Goal: Information Seeking & Learning: Learn about a topic

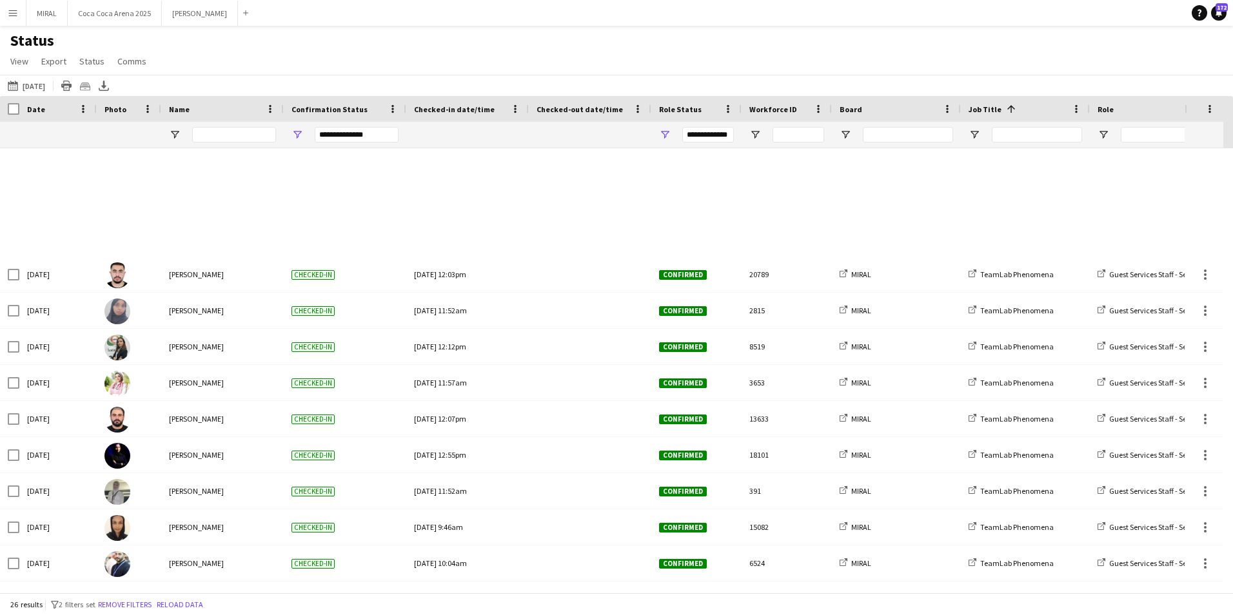
scroll to position [504, 0]
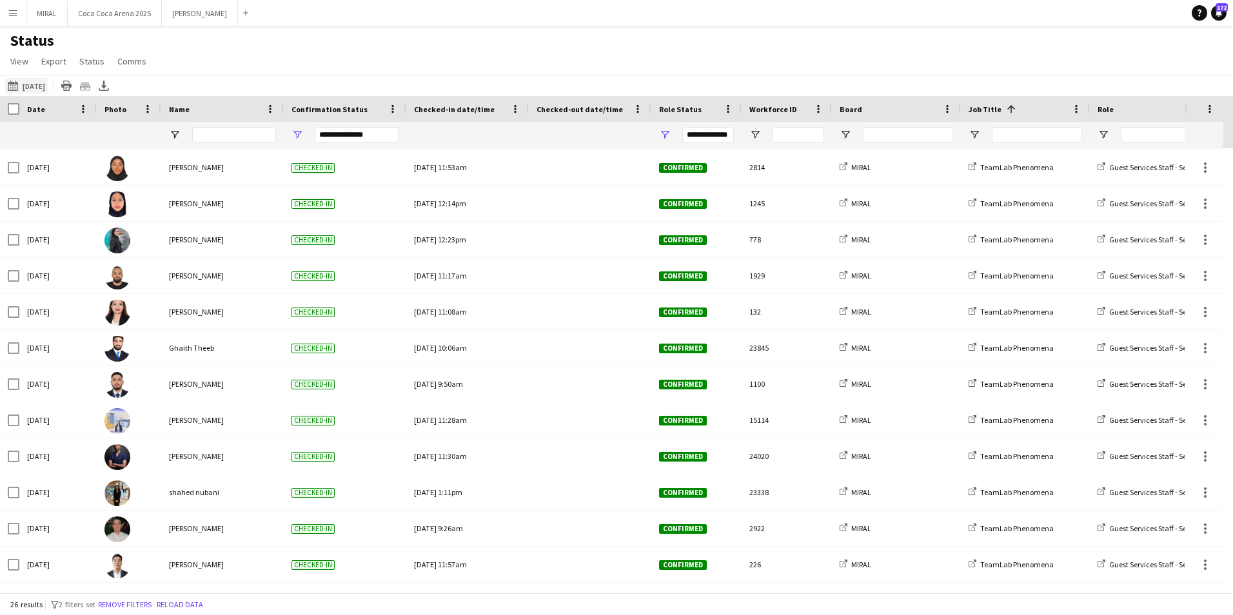
click at [34, 88] on button "08-09-2025 to 14-09-2025 Today" at bounding box center [26, 85] width 43 height 15
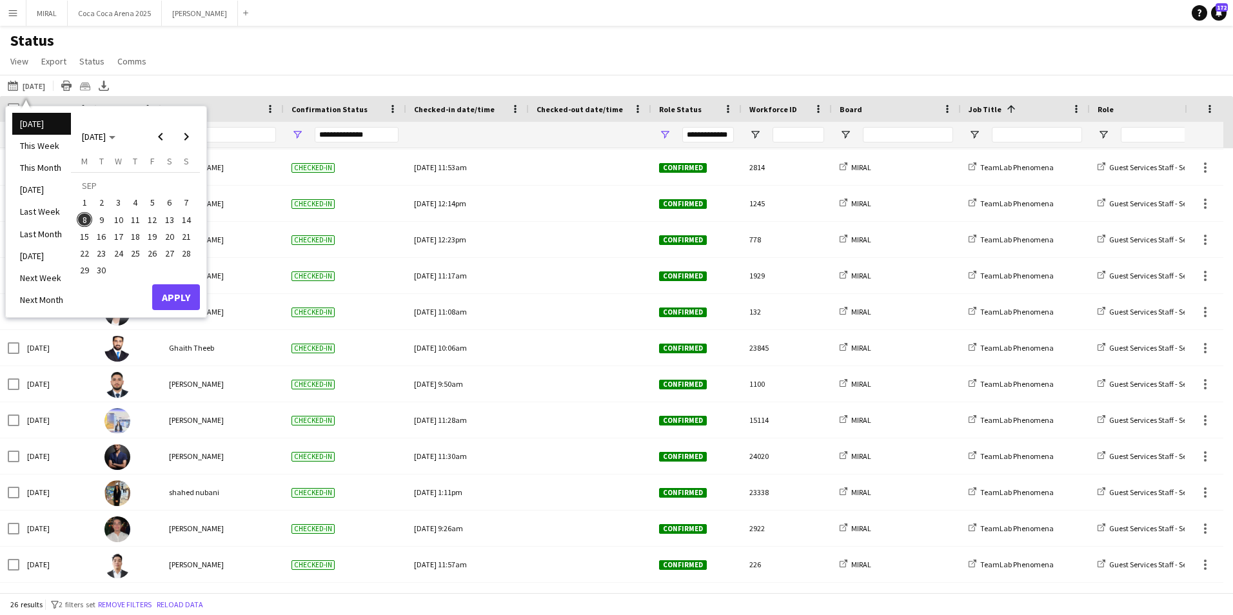
click at [97, 224] on span "9" at bounding box center [101, 219] width 15 height 15
click at [85, 221] on span "8" at bounding box center [84, 219] width 15 height 15
click at [168, 295] on button "Apply" at bounding box center [176, 297] width 48 height 26
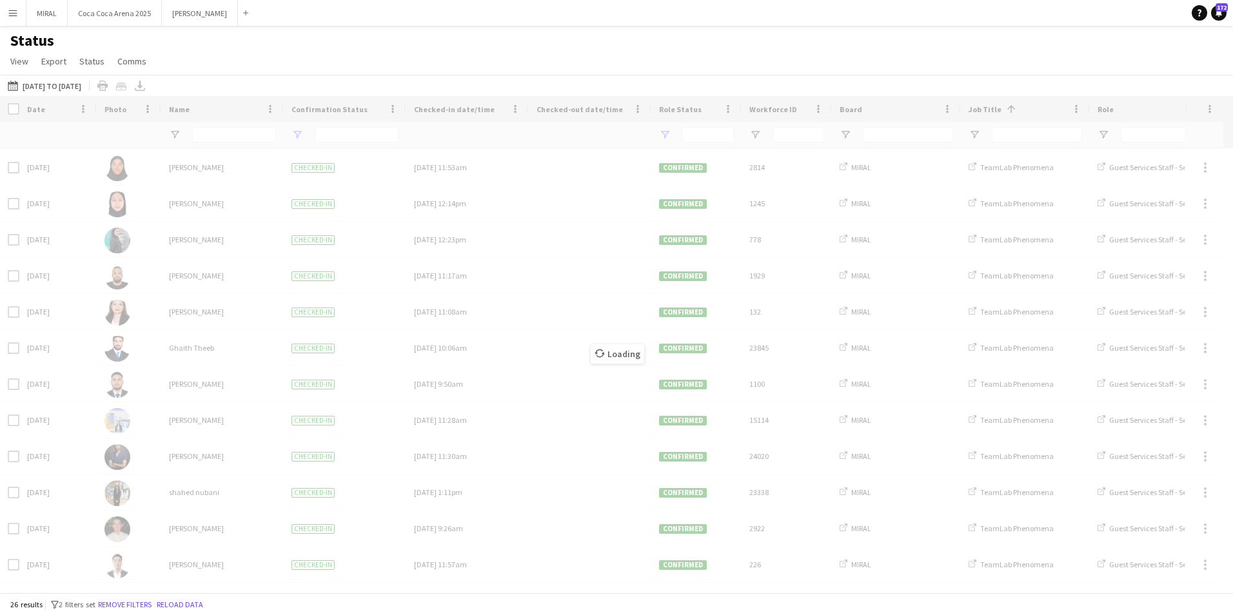
scroll to position [0, 0]
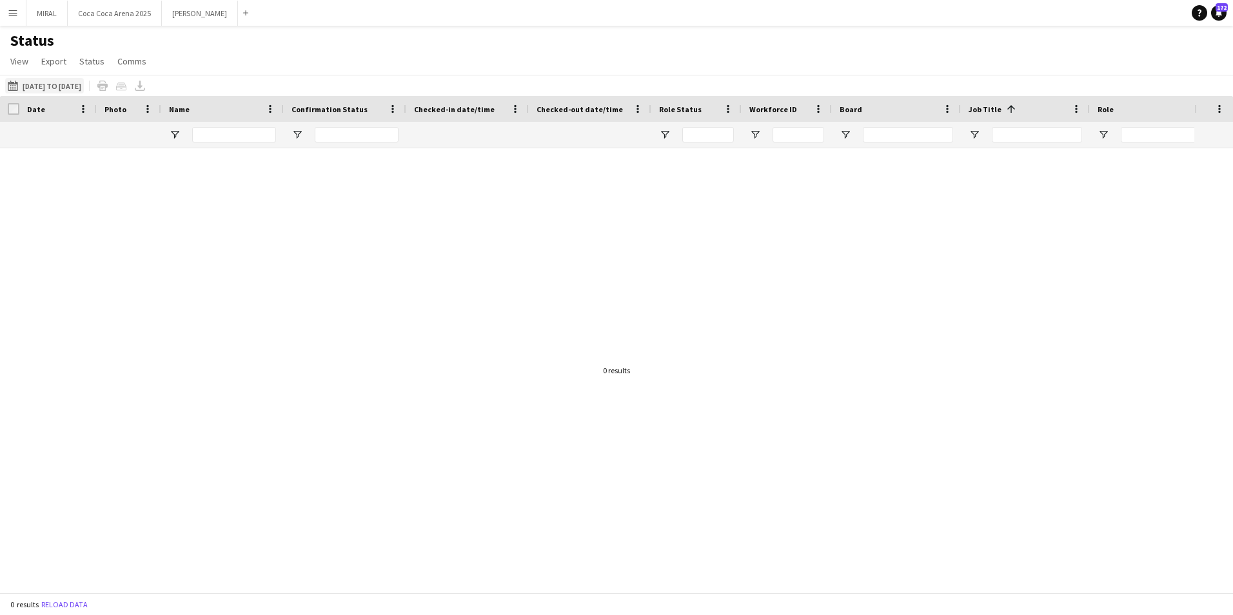
click at [81, 92] on button "08-09-2025 to 14-09-2025 09-09-2025 to 08-09-2025" at bounding box center [44, 85] width 79 height 15
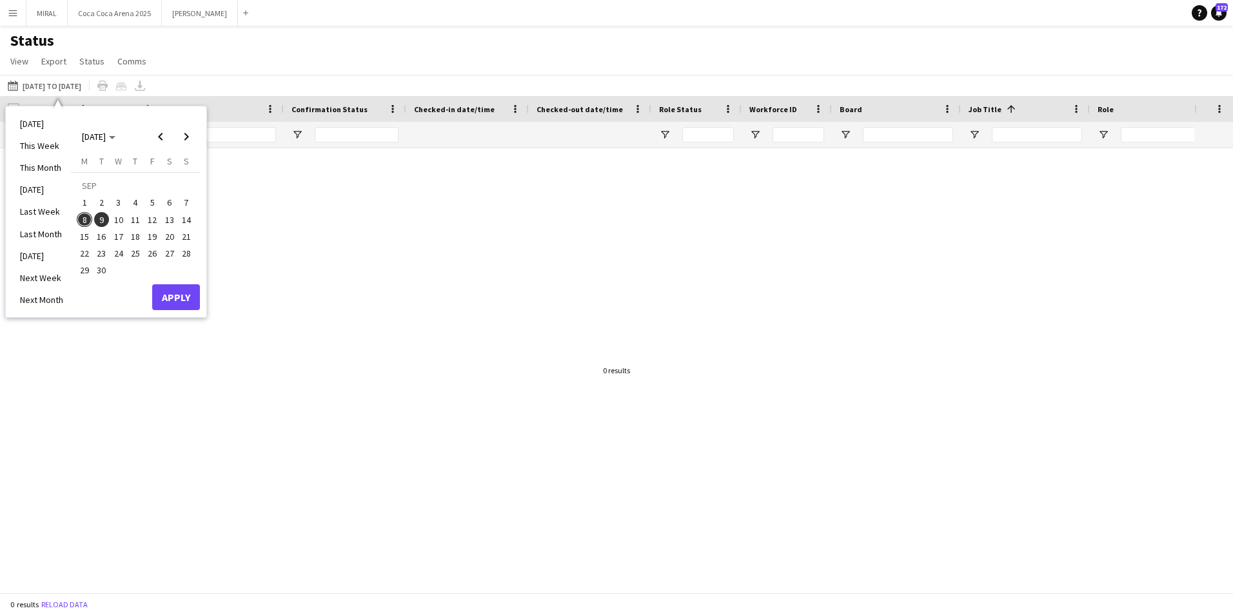
click at [89, 219] on span "8" at bounding box center [84, 219] width 15 height 15
click at [165, 289] on button "Apply" at bounding box center [176, 297] width 48 height 26
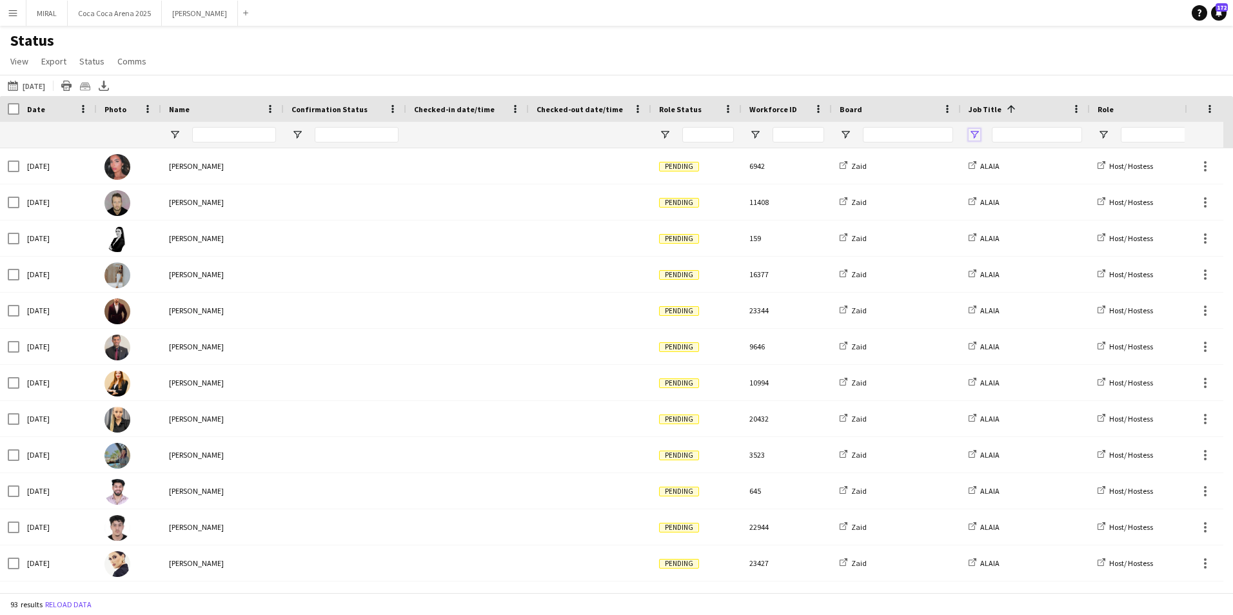
click at [978, 135] on span "Open Filter Menu" at bounding box center [975, 135] width 12 height 12
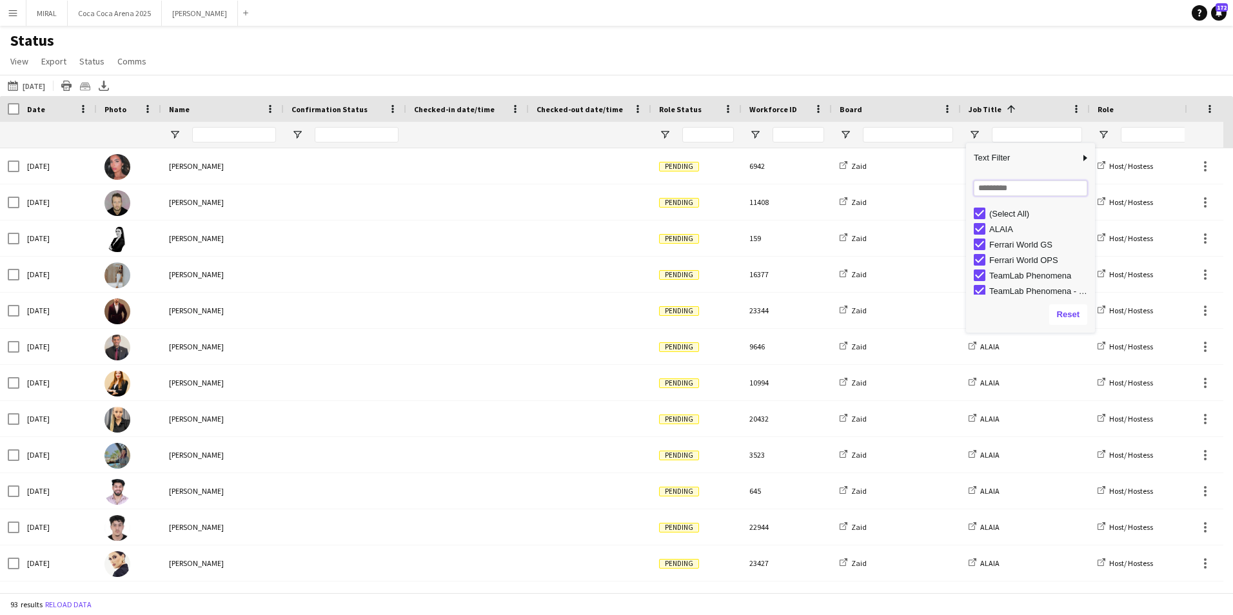
click at [1018, 190] on input "Search filter values" at bounding box center [1031, 188] width 114 height 15
type input "**********"
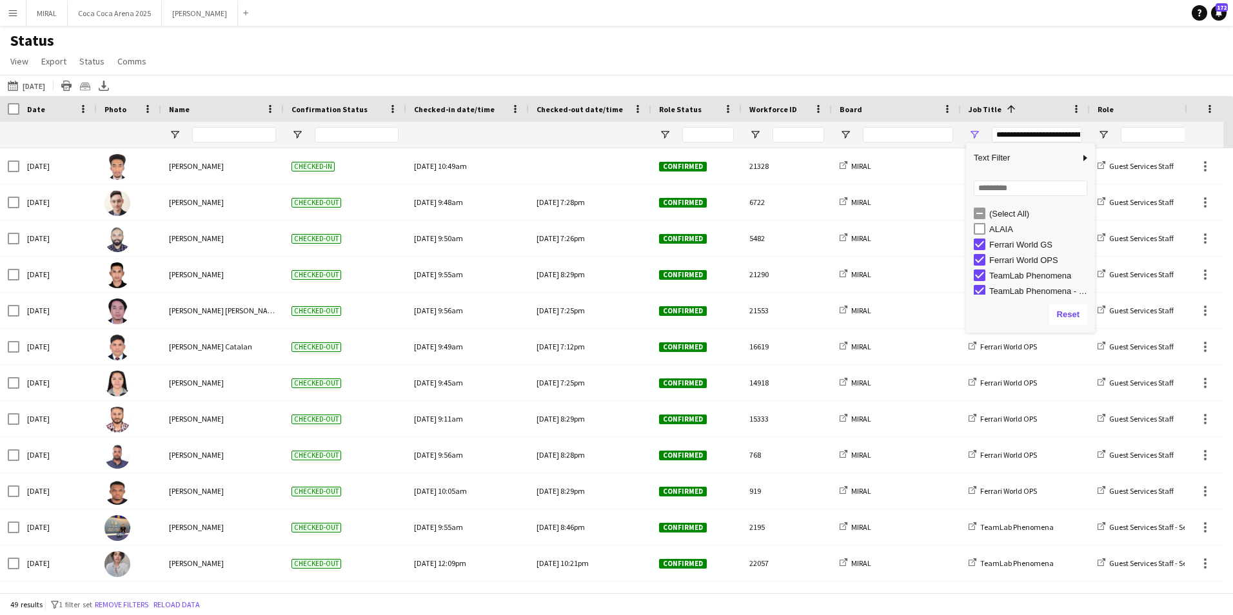
scroll to position [4, 0]
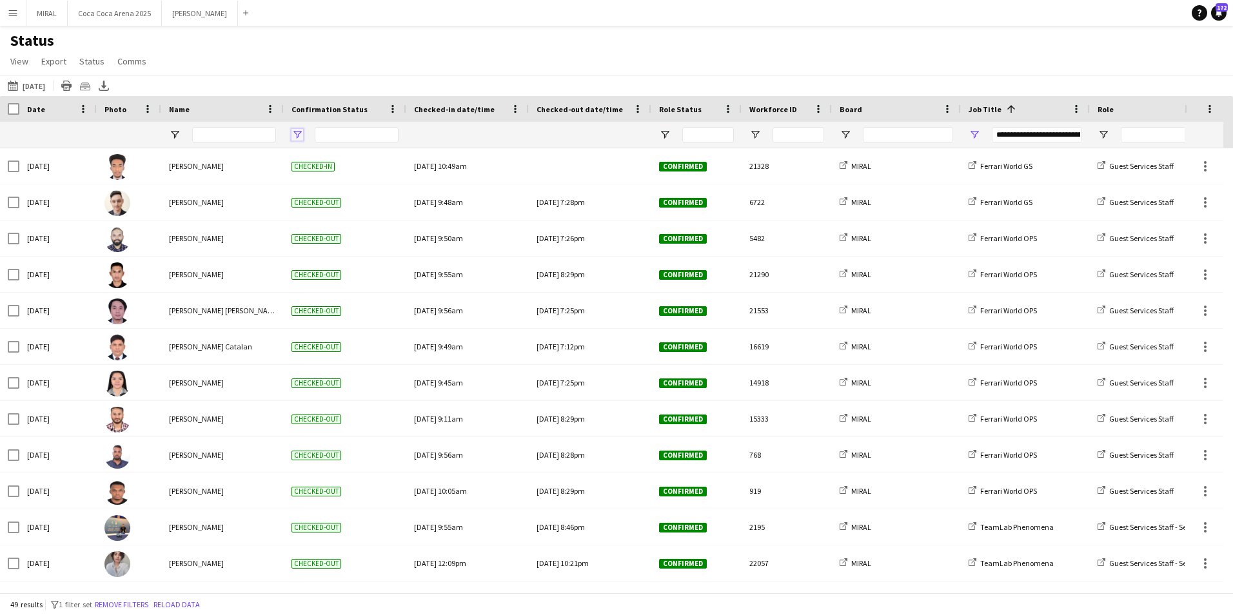
click at [297, 131] on span "Open Filter Menu" at bounding box center [298, 135] width 12 height 12
type input "**********"
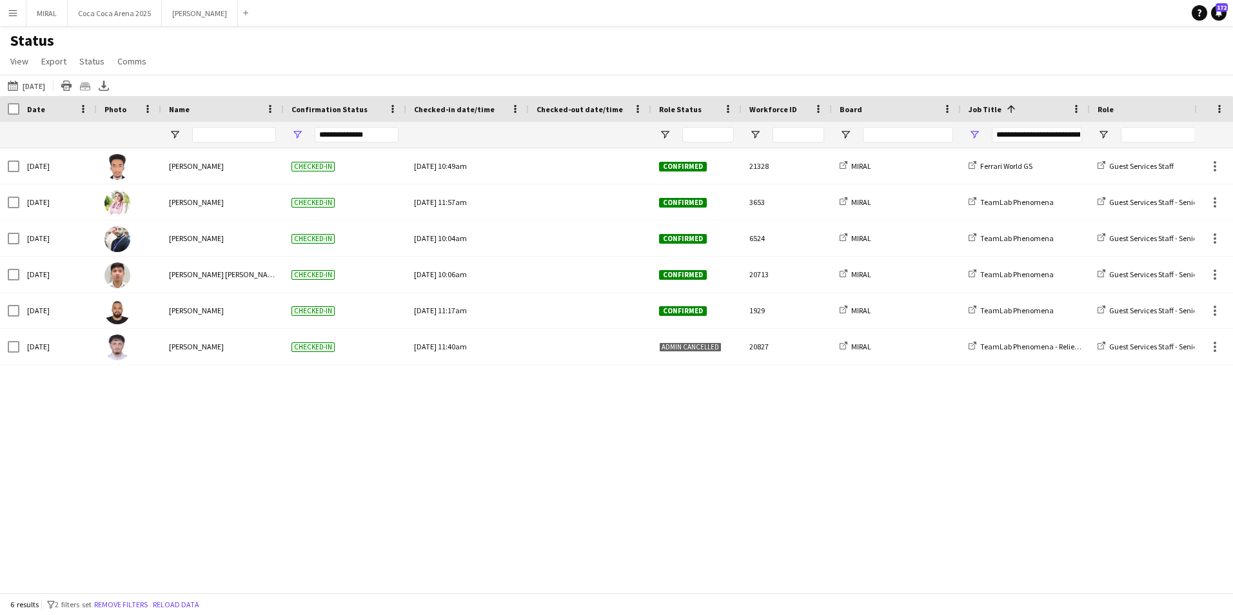
click at [526, 70] on div "Status View Views Default view Attendance Report / F1 Attendance Sheet F1 Group…" at bounding box center [616, 53] width 1233 height 44
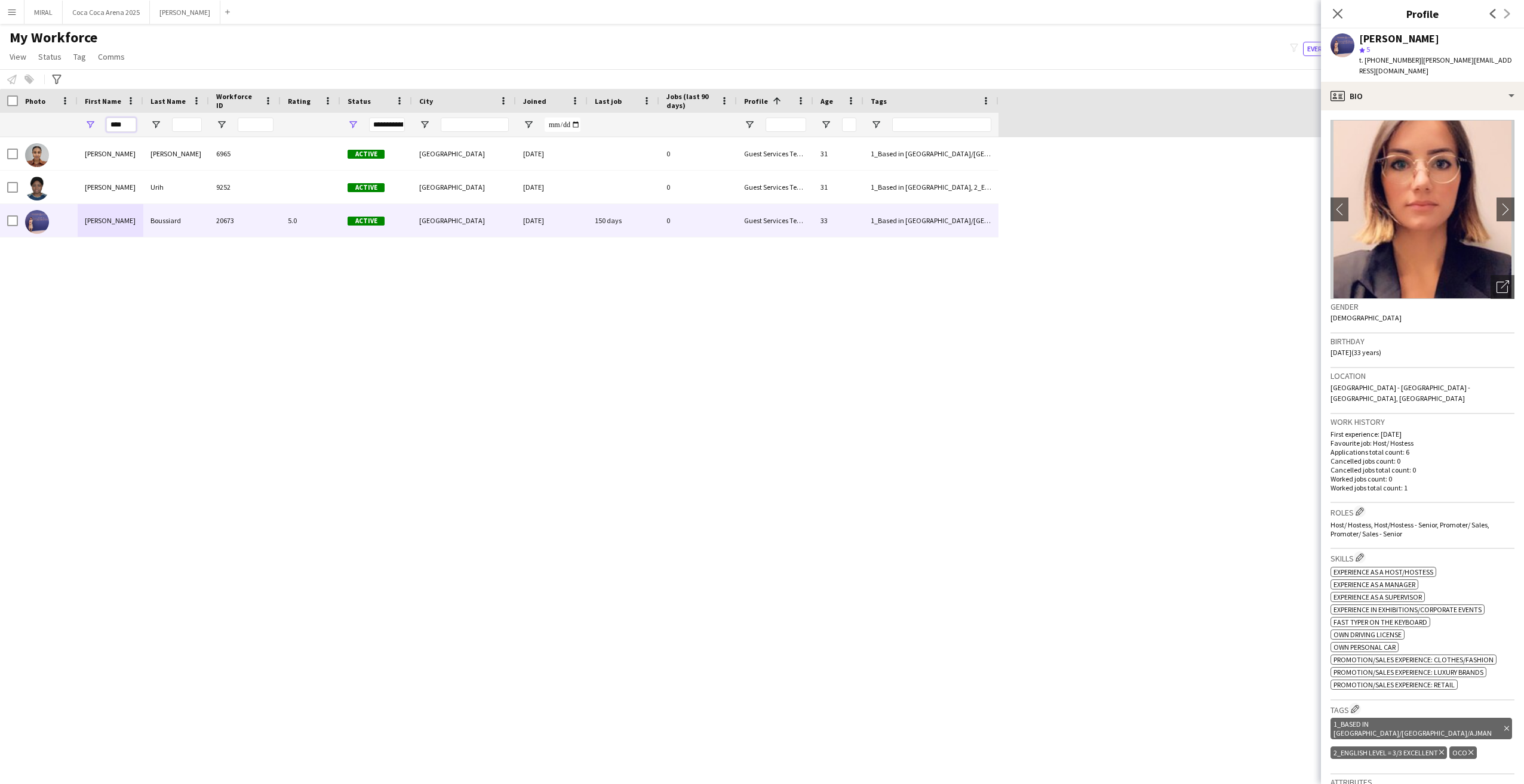
drag, startPoint x: 123, startPoint y: 129, endPoint x: 97, endPoint y: 125, distance: 26.3
click at [97, 125] on div "****" at bounding box center [110, 125] width 66 height 24
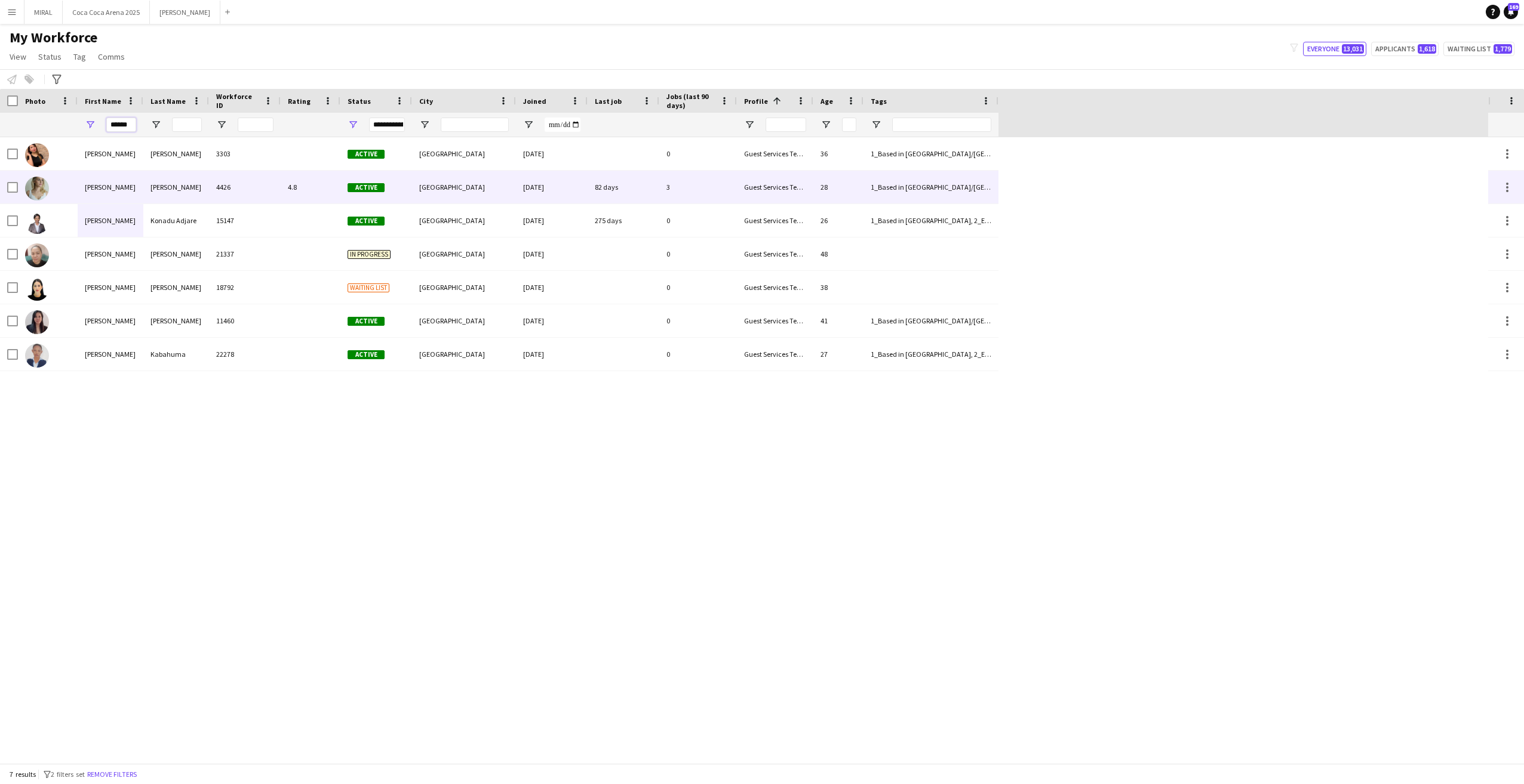
type input "******"
click at [265, 192] on div "4426" at bounding box center [244, 186] width 71 height 32
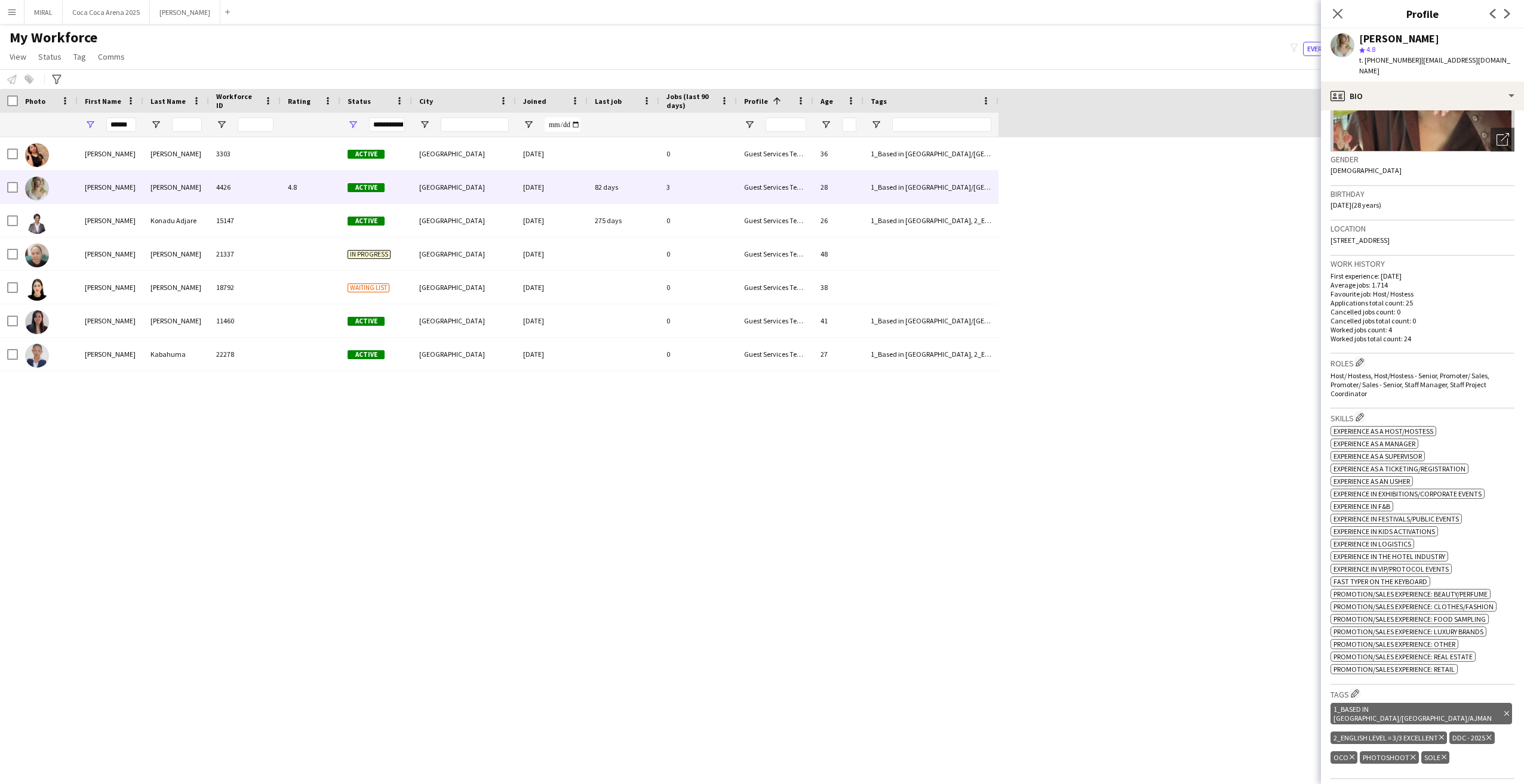
scroll to position [36, 0]
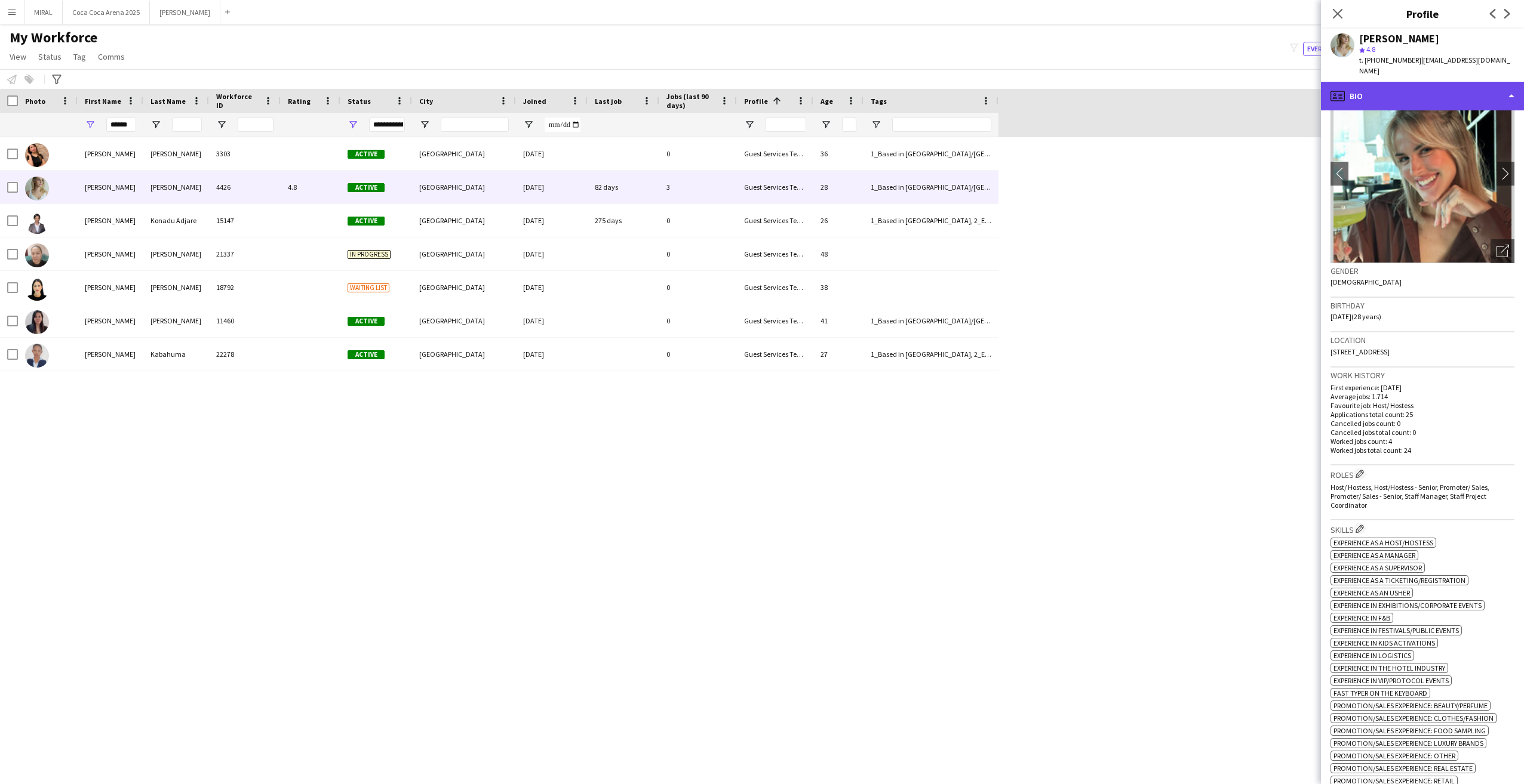
click at [1141, 95] on div "profile Bio" at bounding box center [1422, 95] width 203 height 29
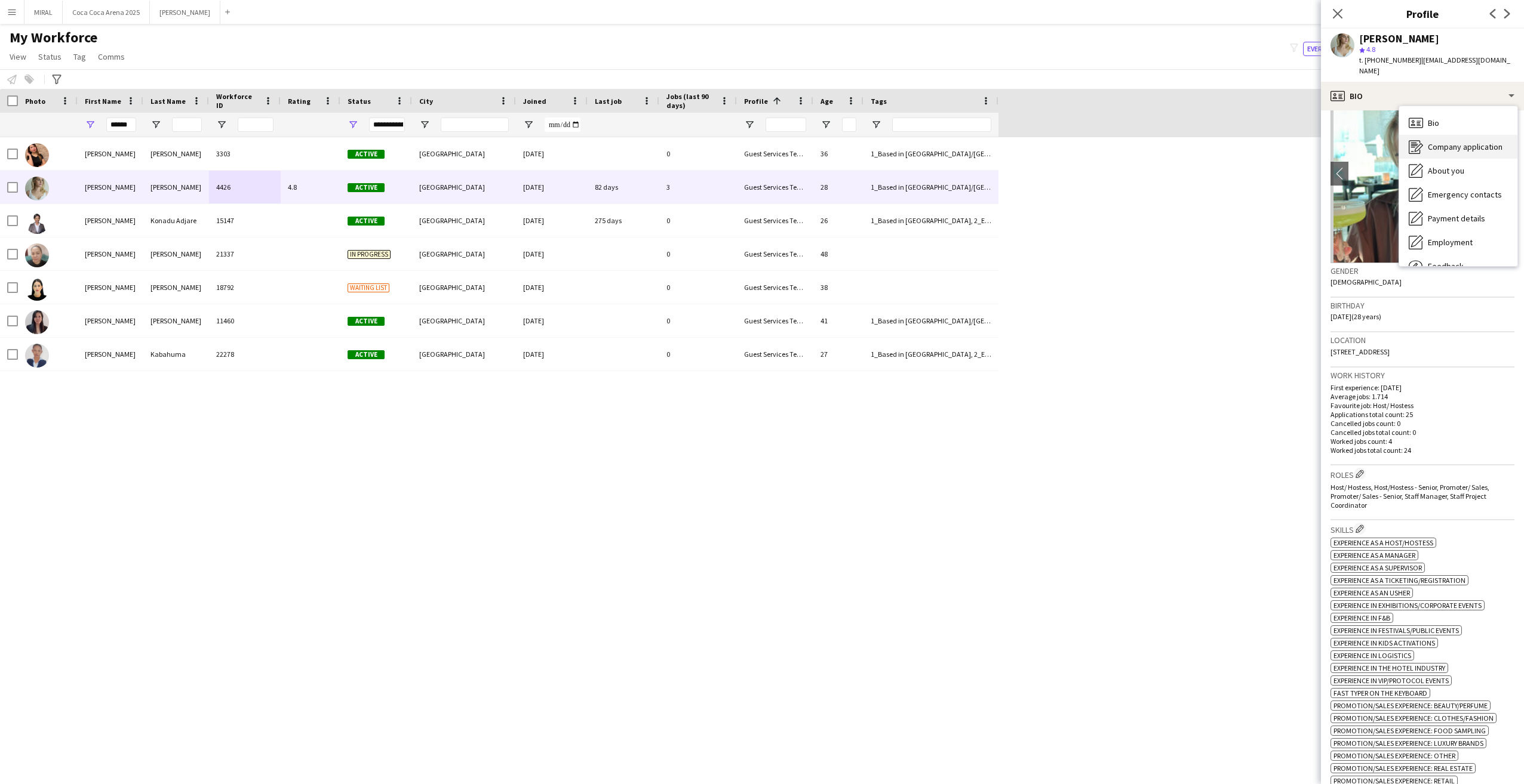
click at [1141, 150] on span "Company application" at bounding box center [1465, 147] width 75 height 11
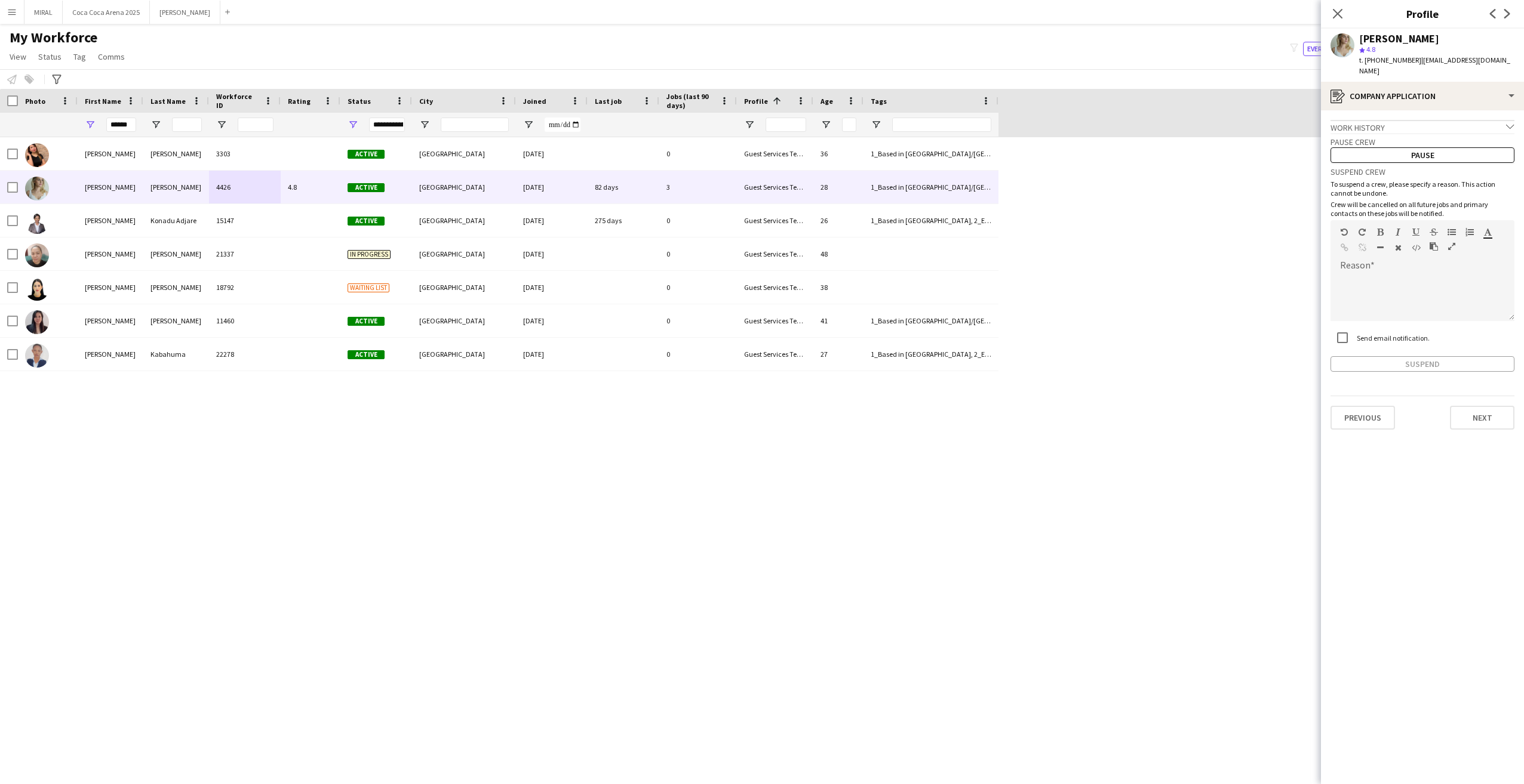
click at [1141, 126] on div "Work history chevron-down" at bounding box center [1422, 127] width 184 height 13
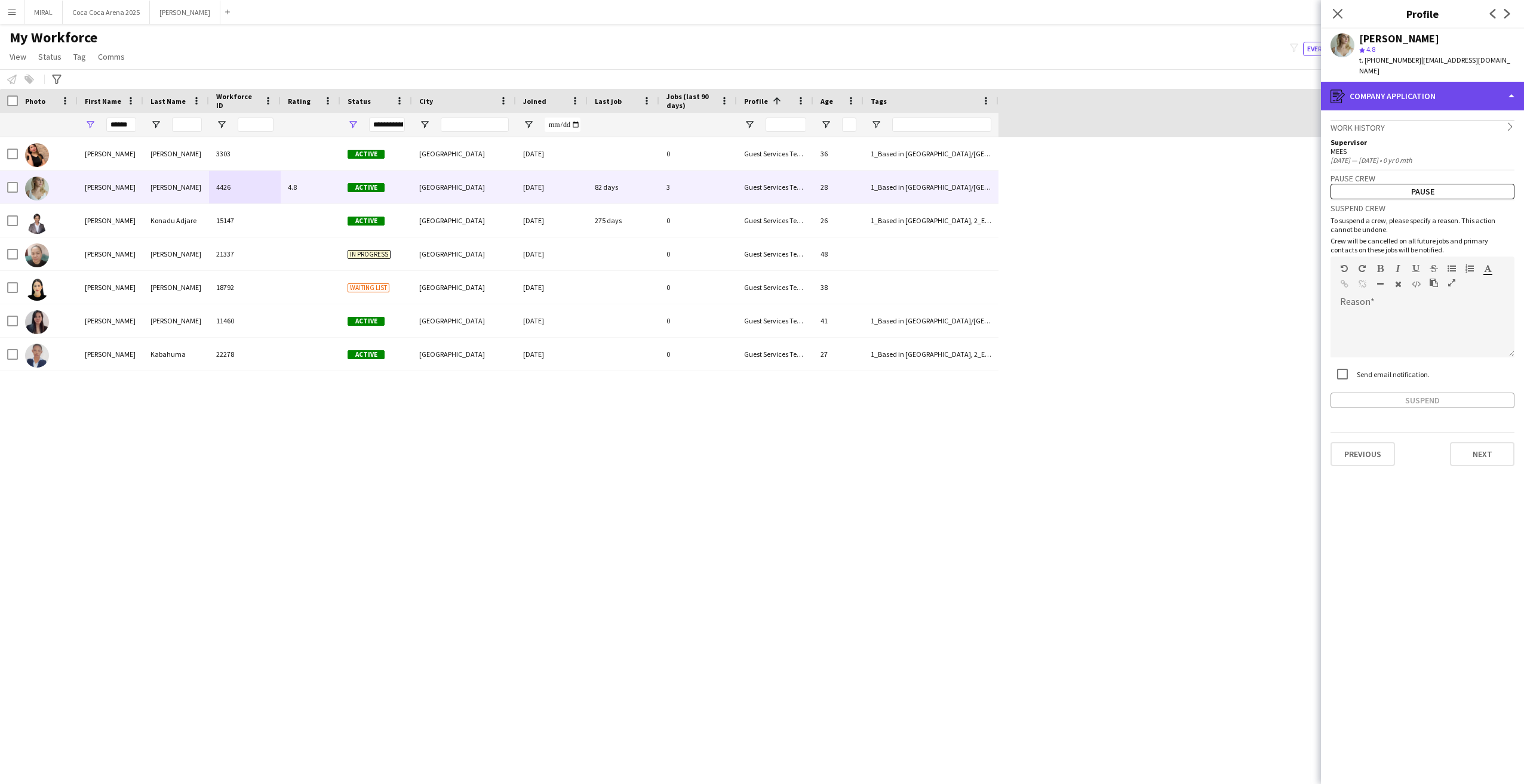
click at [1141, 96] on div "register Company application" at bounding box center [1422, 95] width 203 height 29
click at [1141, 175] on span "About you" at bounding box center [1445, 171] width 36 height 11
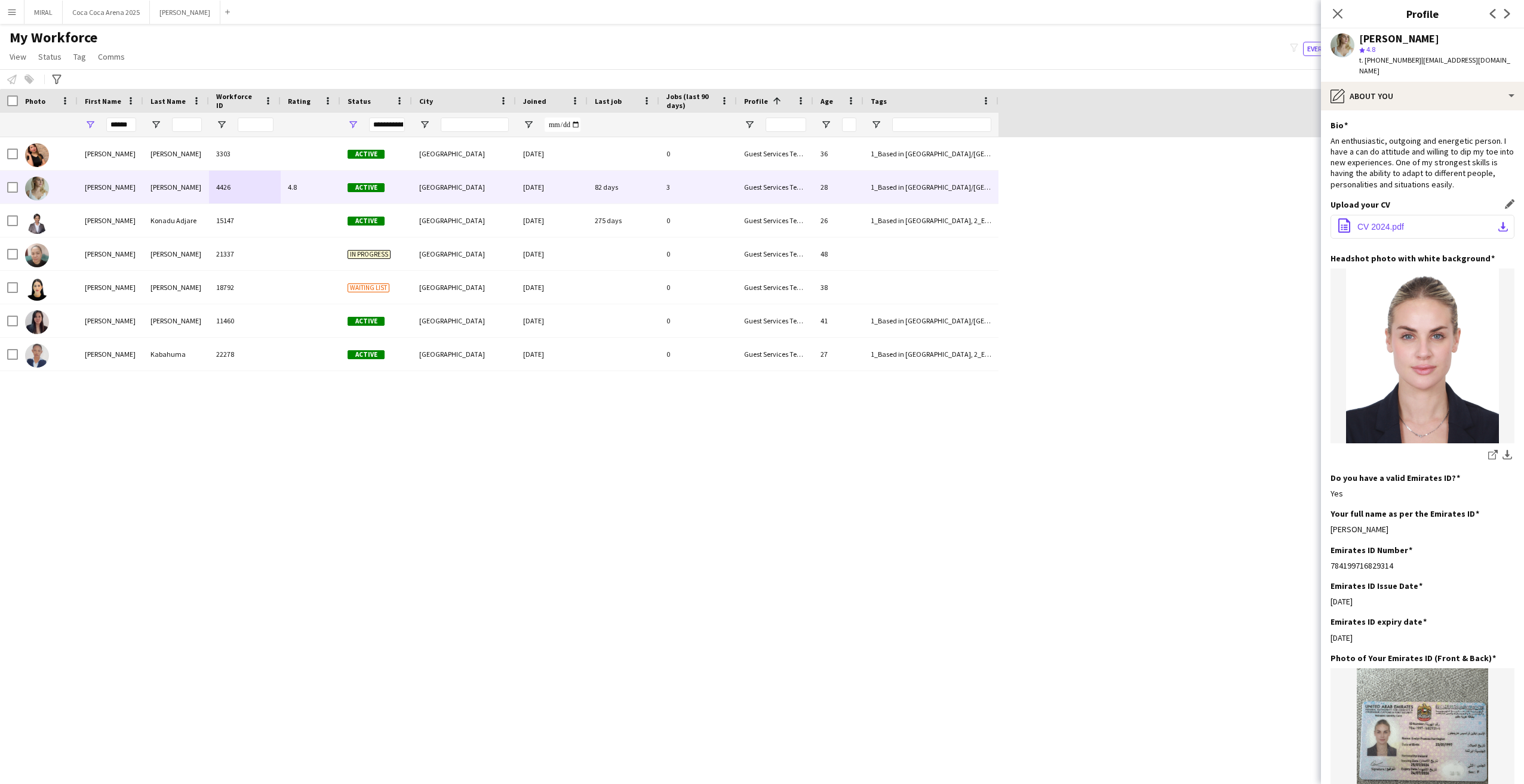
click at [1141, 228] on app-icon "download-bottom" at bounding box center [1503, 227] width 9 height 9
